Goal: Task Accomplishment & Management: Complete application form

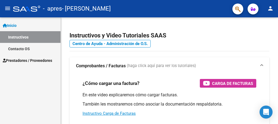
click at [39, 61] on span "Prestadores / Proveedores" at bounding box center [27, 61] width 49 height 6
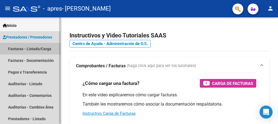
click at [36, 49] on link "Facturas - Listado/Carga" at bounding box center [30, 49] width 61 height 12
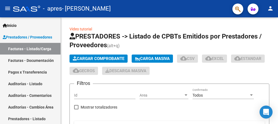
click at [272, 10] on mat-icon "person" at bounding box center [270, 8] width 7 height 7
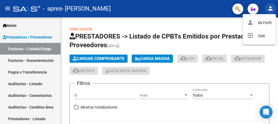
click at [262, 37] on div "person Mi Perfil exit_to_app Salir" at bounding box center [259, 29] width 33 height 30
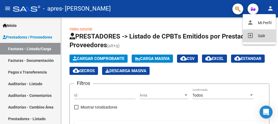
click at [247, 36] on mat-icon "exit_to_app" at bounding box center [250, 35] width 7 height 7
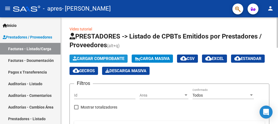
click at [114, 59] on span "Cargar Comprobante" at bounding box center [99, 58] width 52 height 5
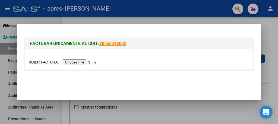
click at [85, 63] on input "file" at bounding box center [63, 62] width 69 height 6
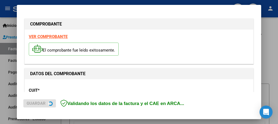
drag, startPoint x: 85, startPoint y: 63, endPoint x: 181, endPoint y: 115, distance: 109.3
click at [181, 115] on mat-dialog-container "COMPROBANTE VER COMPROBANTE El comprobante fue leído exitosamente. DATOS DEL CO…" at bounding box center [139, 62] width 244 height 114
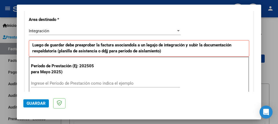
scroll to position [133, 0]
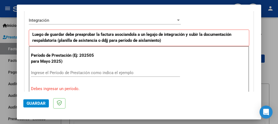
click at [125, 71] on input "Ingrese el Período de Prestación como indica el ejemplo" at bounding box center [105, 72] width 149 height 5
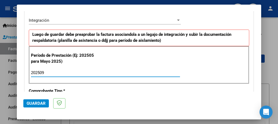
type input "202509"
click at [36, 104] on span "Guardar" at bounding box center [36, 103] width 19 height 5
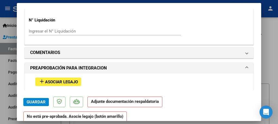
scroll to position [445, 0]
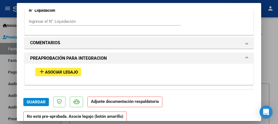
click at [63, 70] on span "Asociar Legajo" at bounding box center [61, 72] width 33 height 5
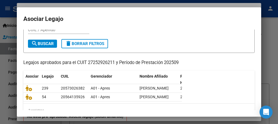
scroll to position [33, 0]
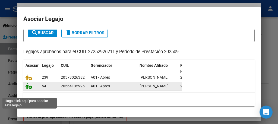
click at [29, 89] on icon at bounding box center [29, 86] width 7 height 6
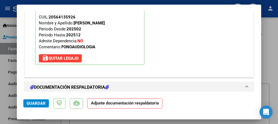
scroll to position [568, 0]
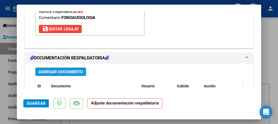
click at [70, 69] on span "Agregar Documento" at bounding box center [61, 71] width 44 height 5
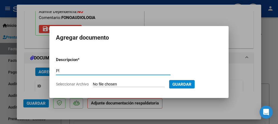
type input "Planilla de asistencia"
click at [105, 84] on input "Seleccionar Archivo" at bounding box center [129, 84] width 72 height 5
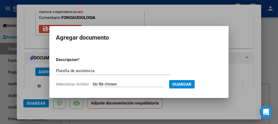
type input "C:\fakepath\Planilla [PERSON_NAME] sept fo.pdf"
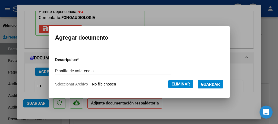
click at [210, 84] on span "Guardar" at bounding box center [210, 84] width 19 height 5
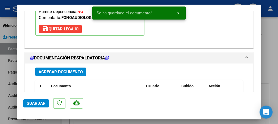
scroll to position [590, 0]
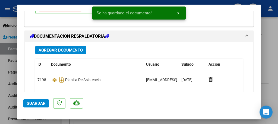
click at [39, 103] on span "Guardar" at bounding box center [36, 103] width 19 height 5
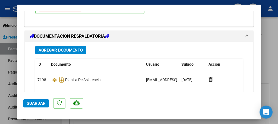
click at [277, 53] on div at bounding box center [139, 62] width 278 height 124
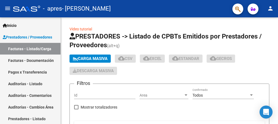
click at [270, 9] on mat-icon "person" at bounding box center [270, 8] width 7 height 7
